Goal: Find specific page/section: Find specific page/section

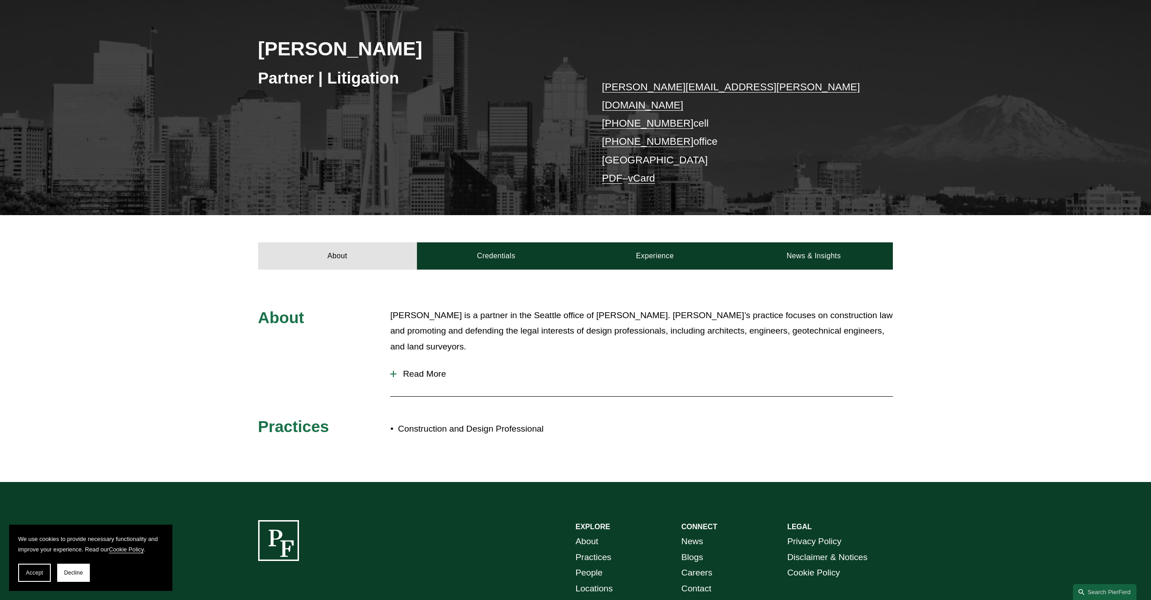
scroll to position [136, 0]
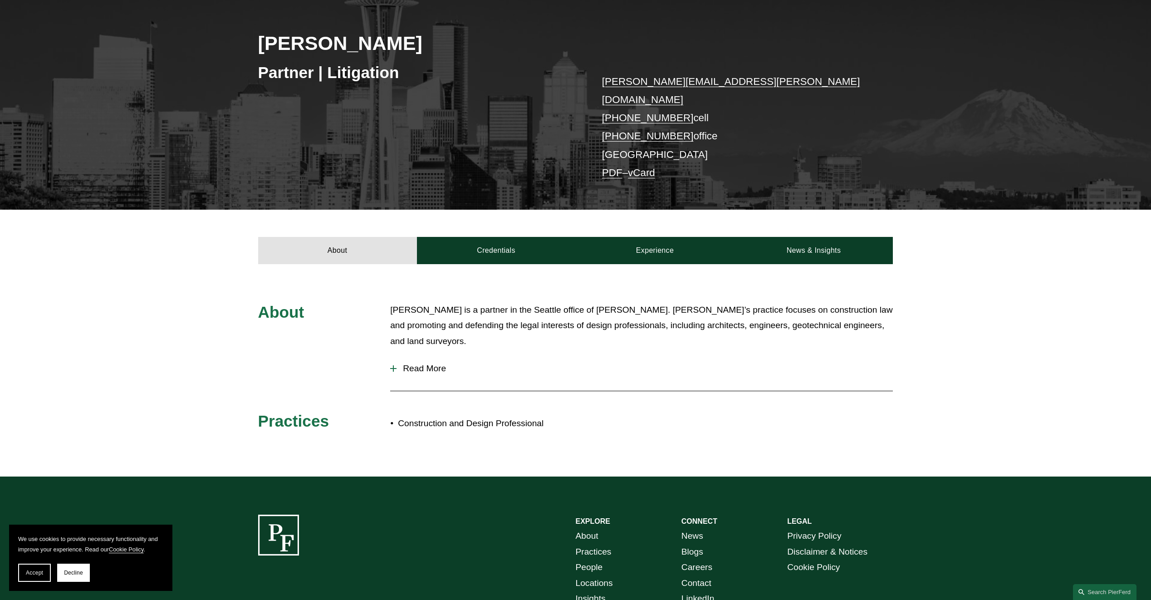
click at [431, 363] on span "Read More" at bounding box center [645, 368] width 496 height 10
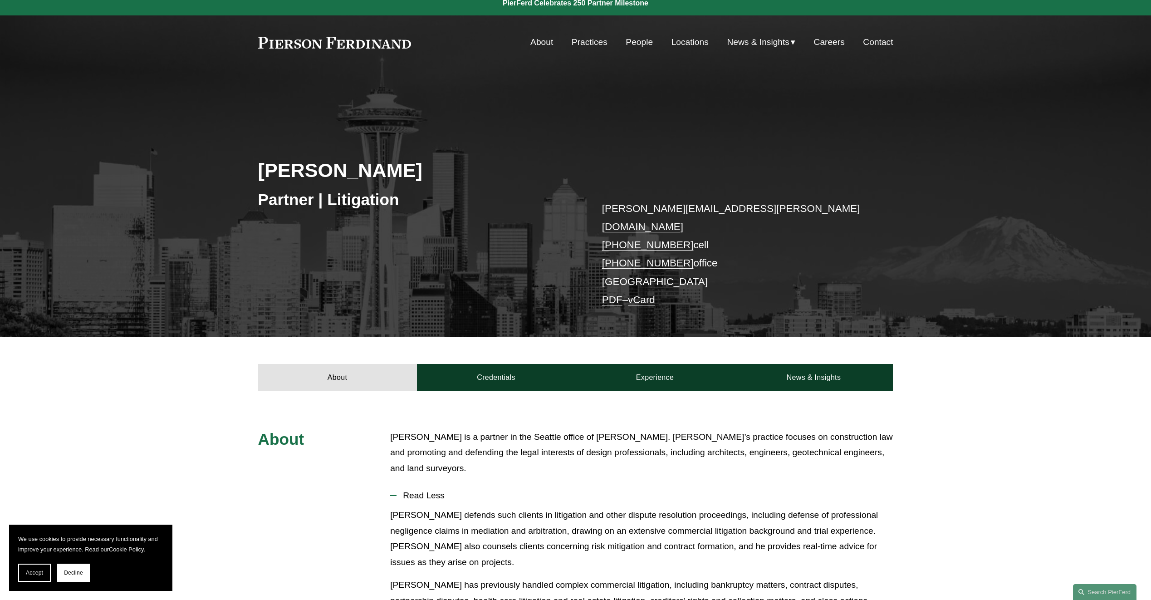
scroll to position [0, 0]
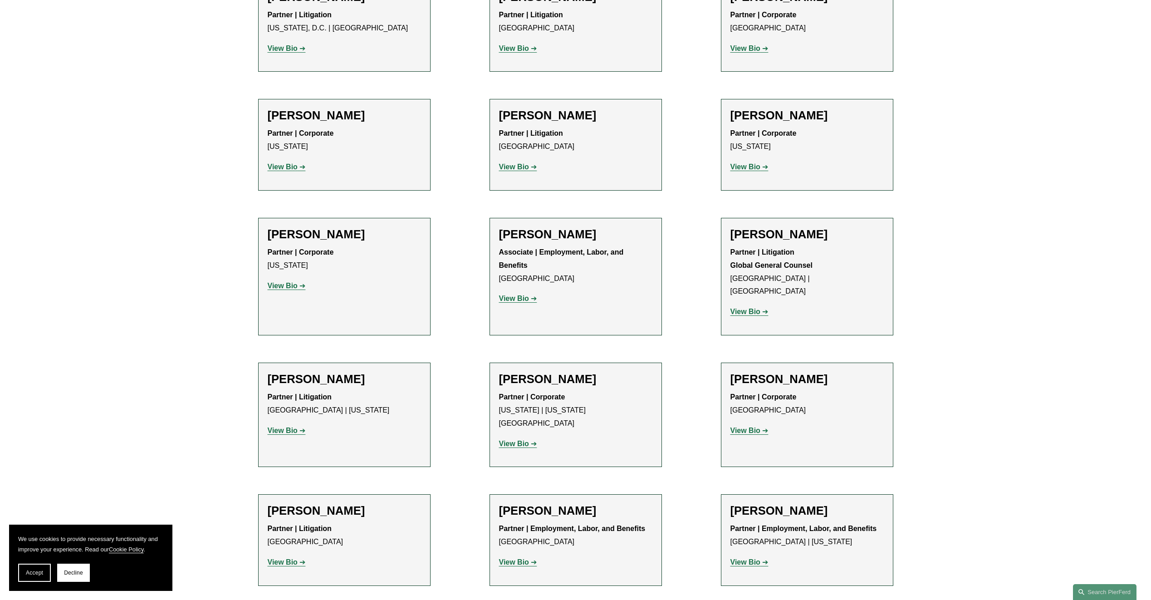
scroll to position [4265, 0]
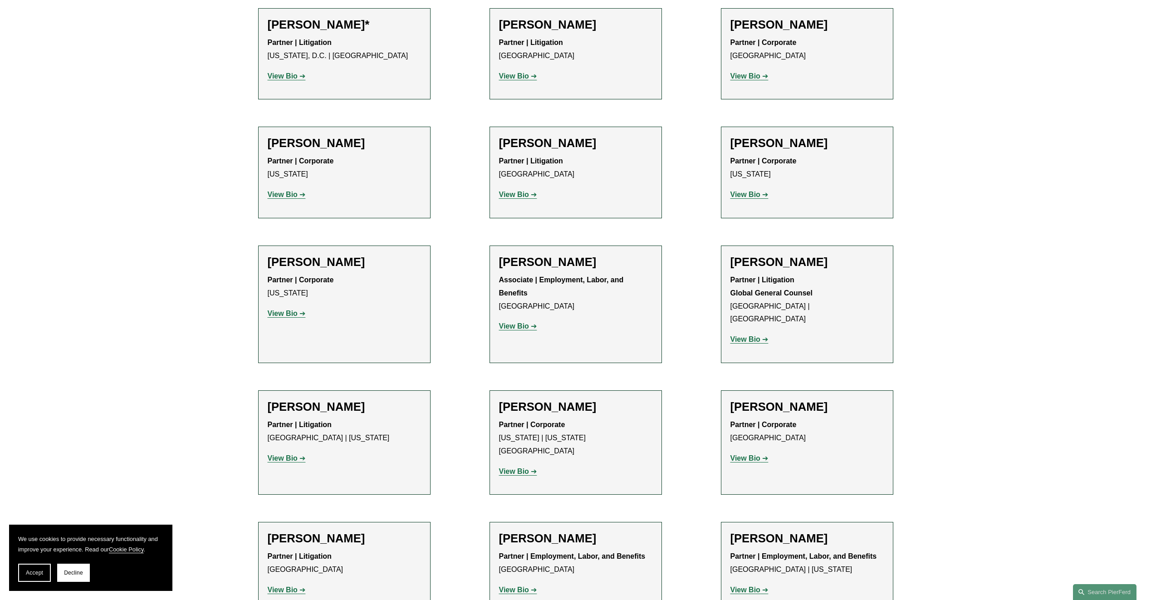
click at [281, 586] on strong "View Bio" at bounding box center [283, 590] width 30 height 8
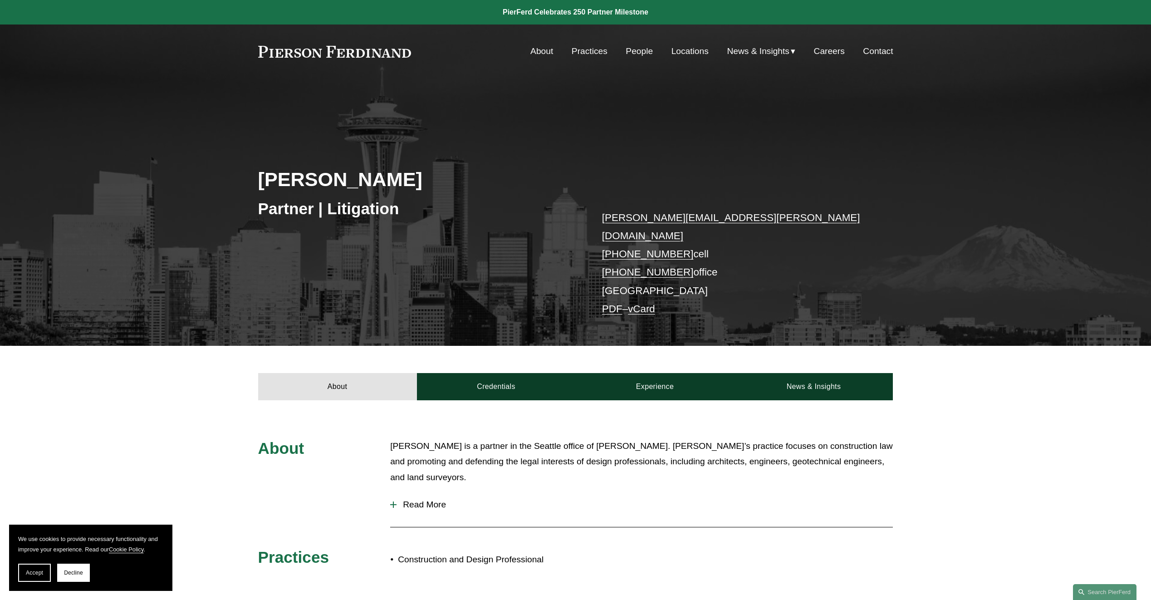
scroll to position [226, 0]
